Goal: Information Seeking & Learning: Learn about a topic

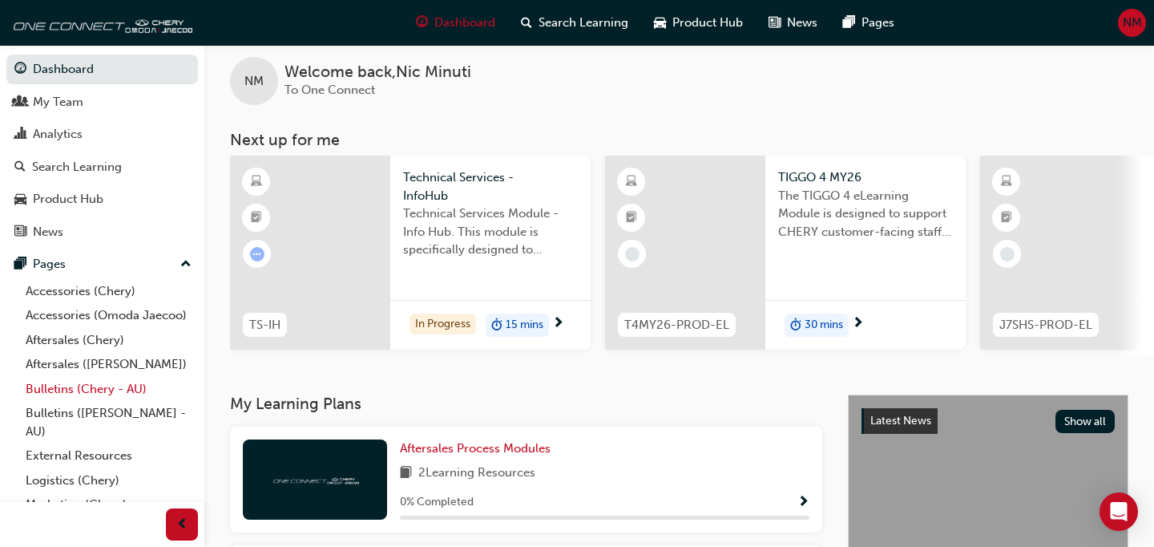
scroll to position [67, 0]
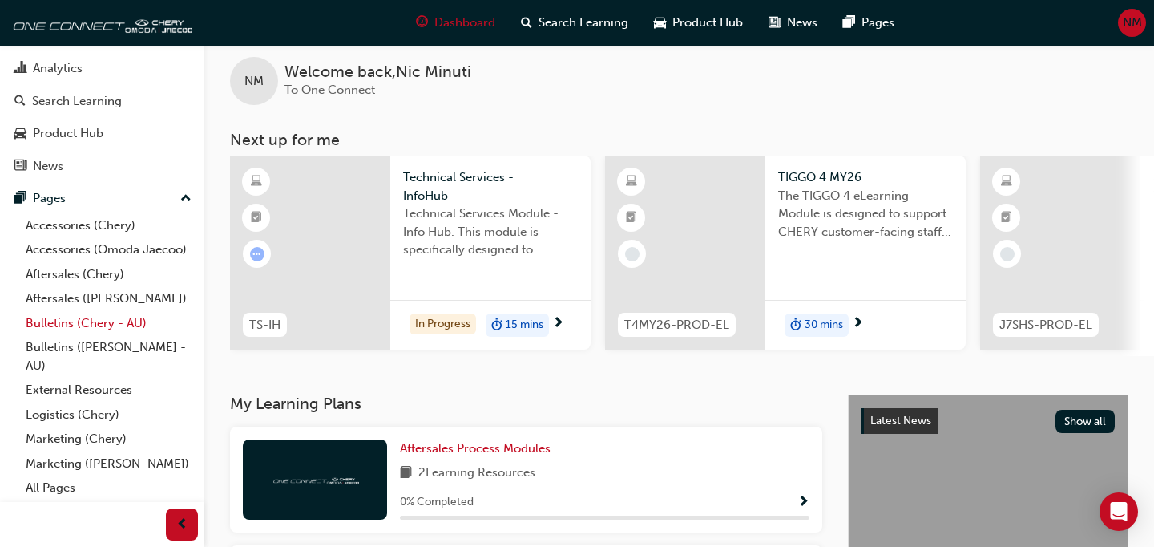
click at [107, 328] on link "Bulletins (Chery - AU)" at bounding box center [108, 323] width 179 height 25
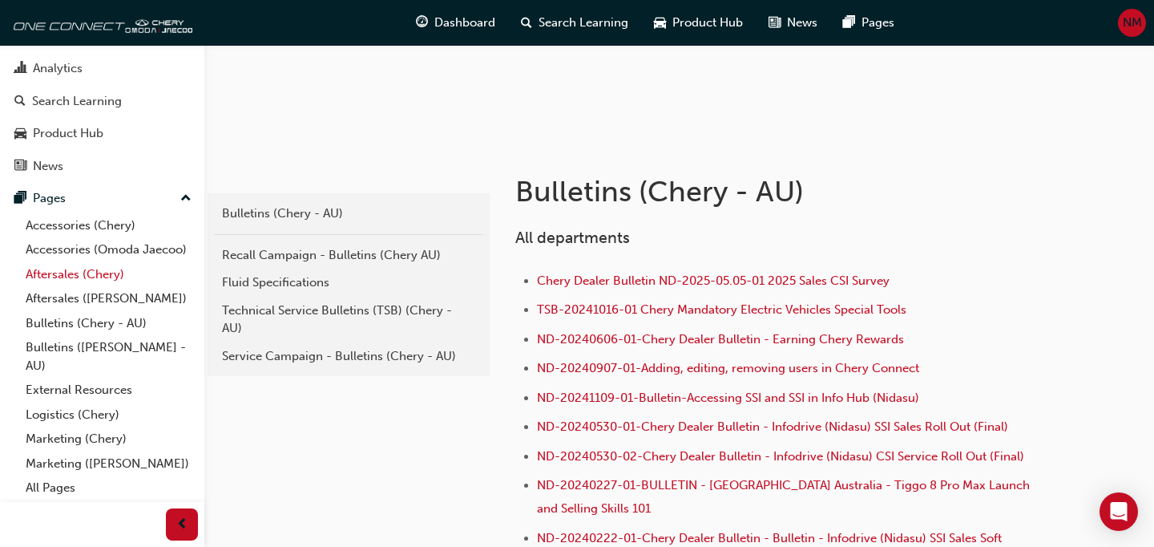
scroll to position [223, 0]
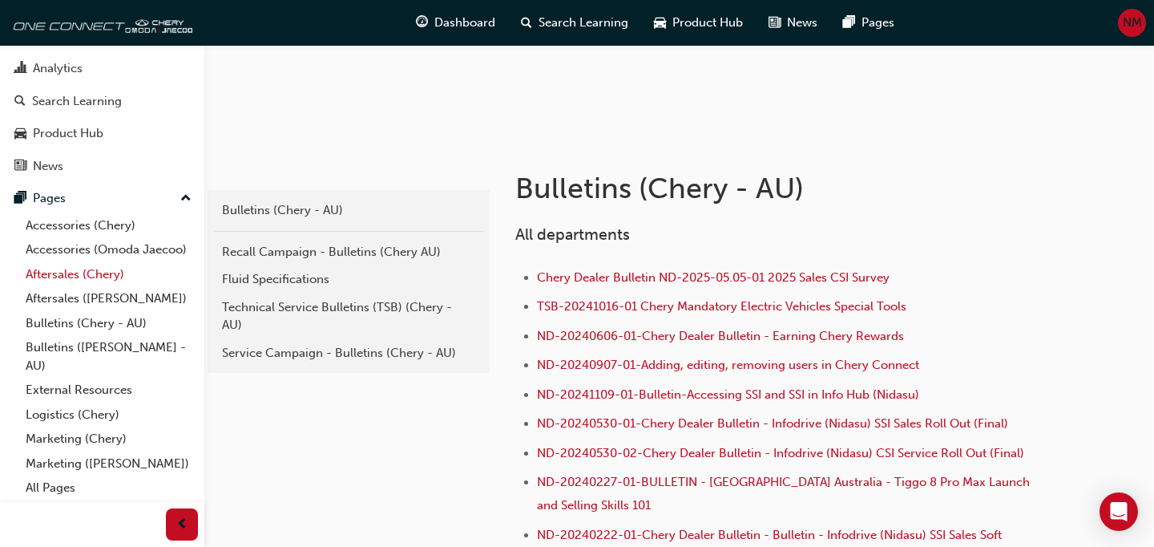
click at [102, 277] on link "Aftersales (Chery)" at bounding box center [108, 274] width 179 height 25
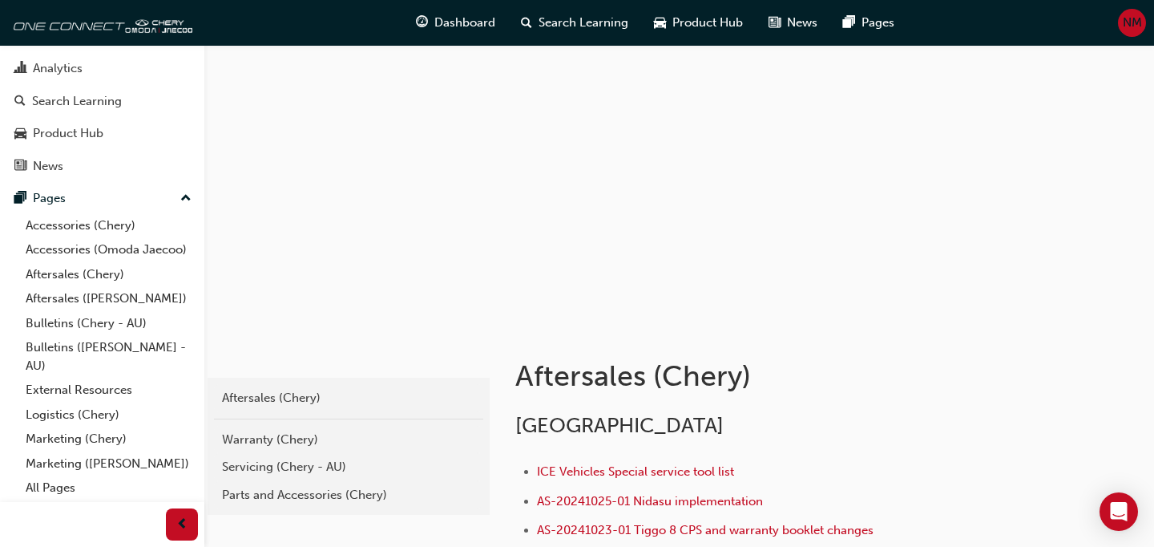
scroll to position [59, 0]
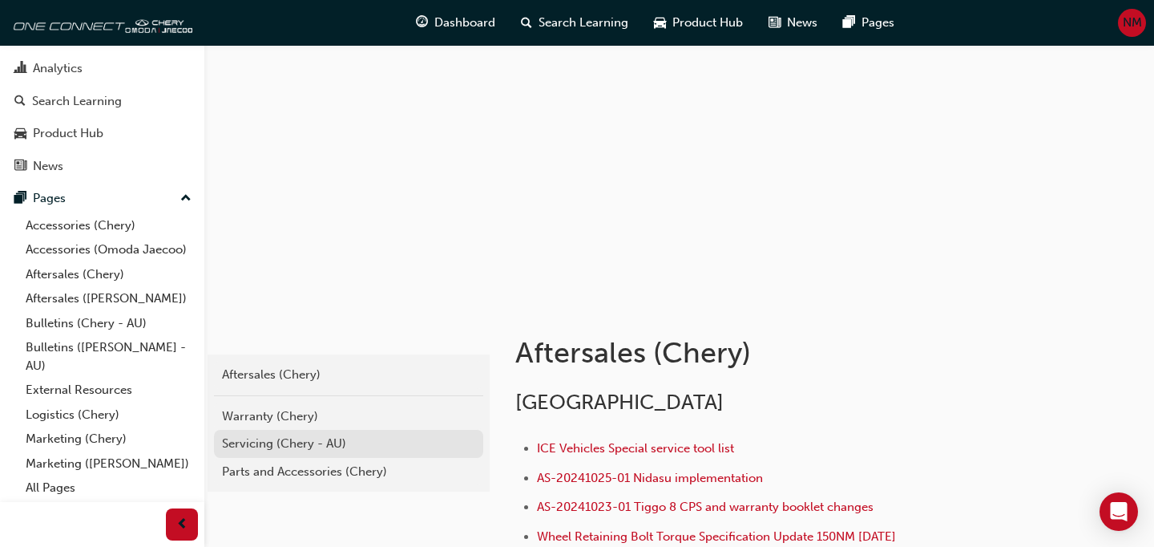
click at [333, 443] on div "Servicing (Chery - AU)" at bounding box center [348, 443] width 253 height 18
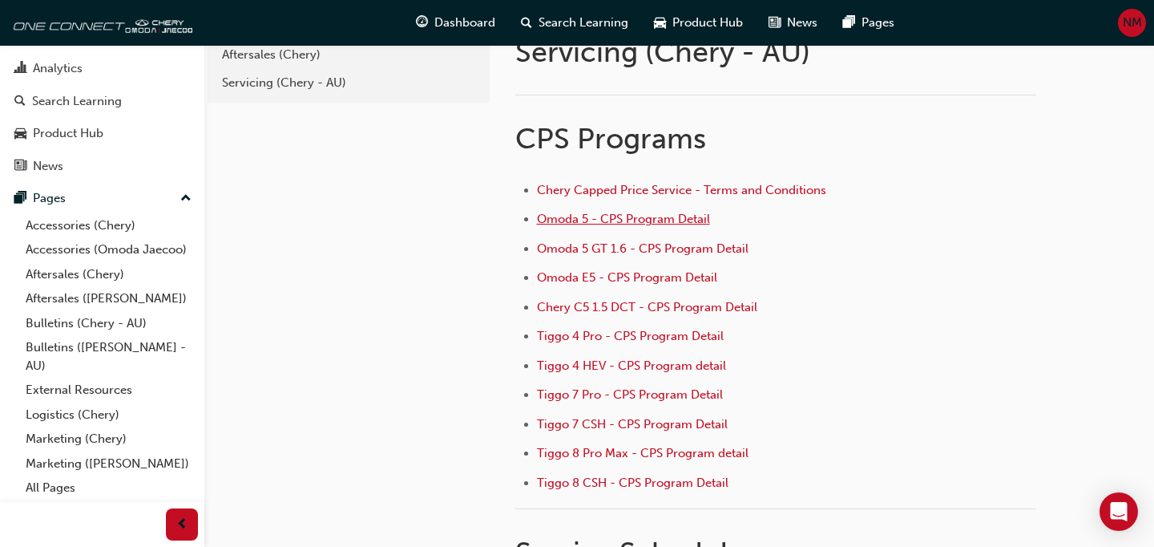
scroll to position [63, 0]
click at [653, 222] on span "Omoda 5 - CPS Program Detail" at bounding box center [623, 218] width 173 height 14
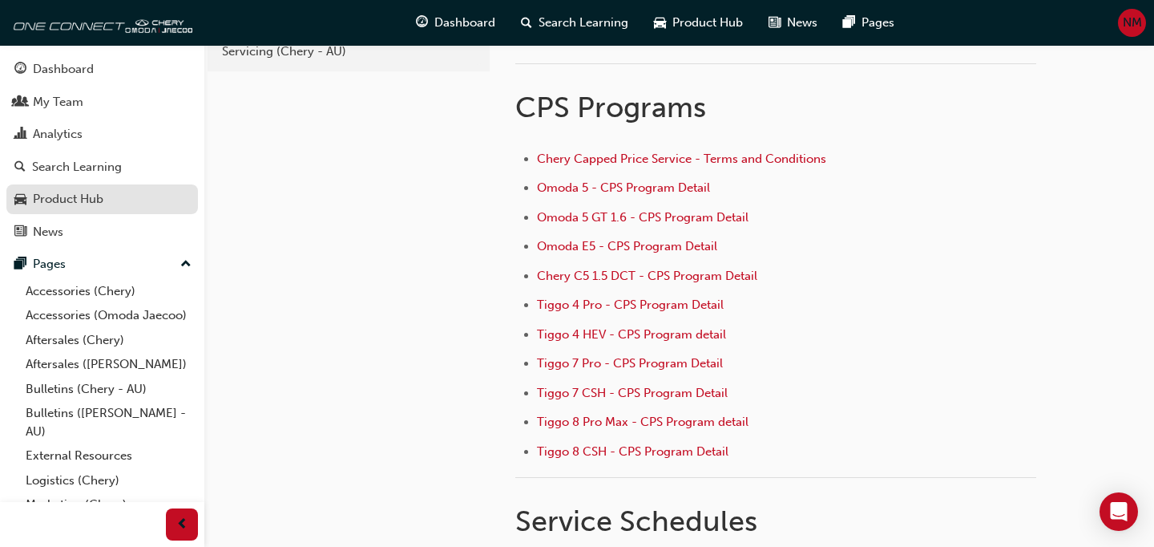
scroll to position [97, 0]
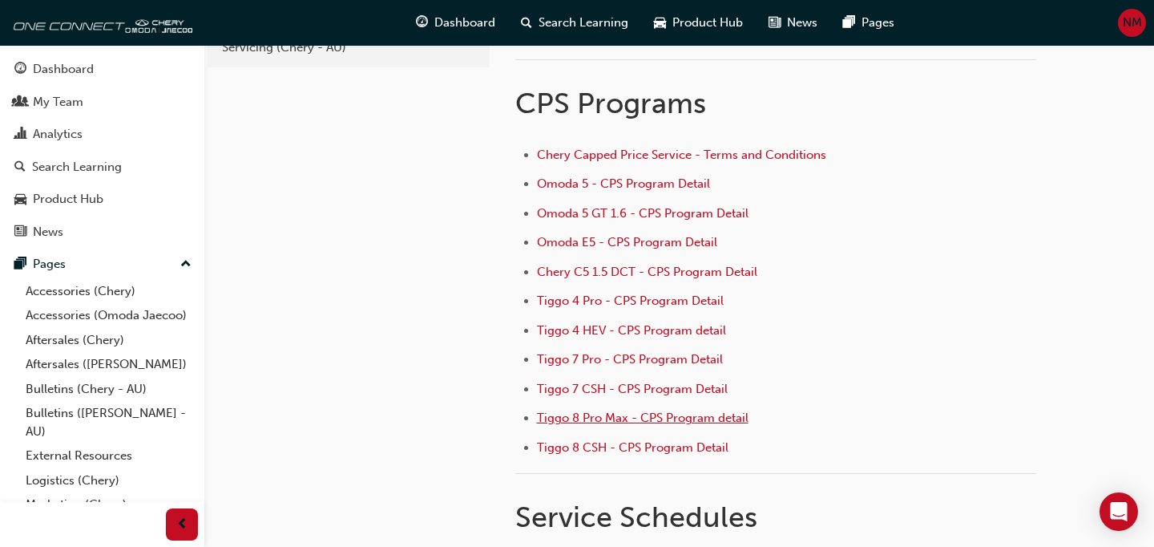
click at [592, 416] on span "Tiggo 8 Pro Max - CPS Program detail" at bounding box center [643, 417] width 212 height 14
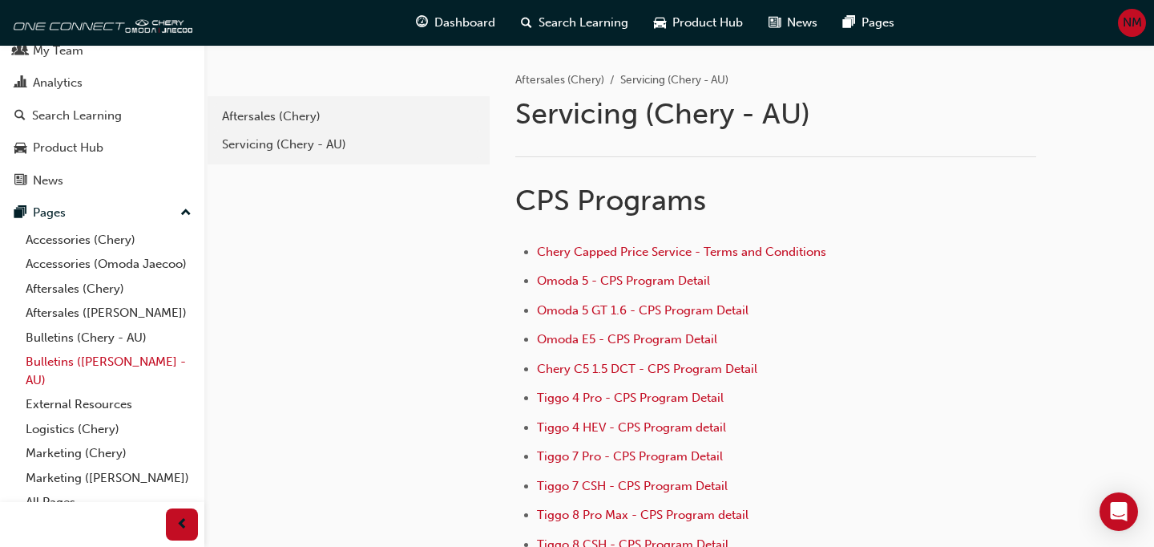
scroll to position [1, 0]
click at [662, 337] on span "Omoda E5 - CPS Program Detail" at bounding box center [627, 338] width 180 height 14
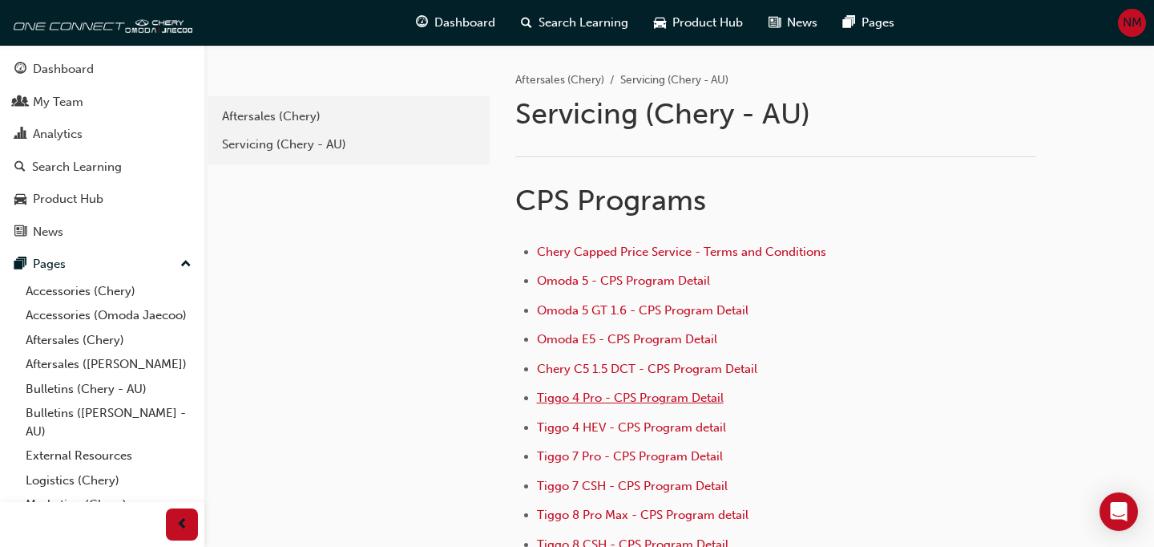
click at [659, 403] on span "Tiggo 4 Pro - CPS Program Detail" at bounding box center [630, 397] width 187 height 14
click at [689, 278] on span "Omoda 5 - CPS Program Detail" at bounding box center [623, 280] width 173 height 14
